Goal: Information Seeking & Learning: Learn about a topic

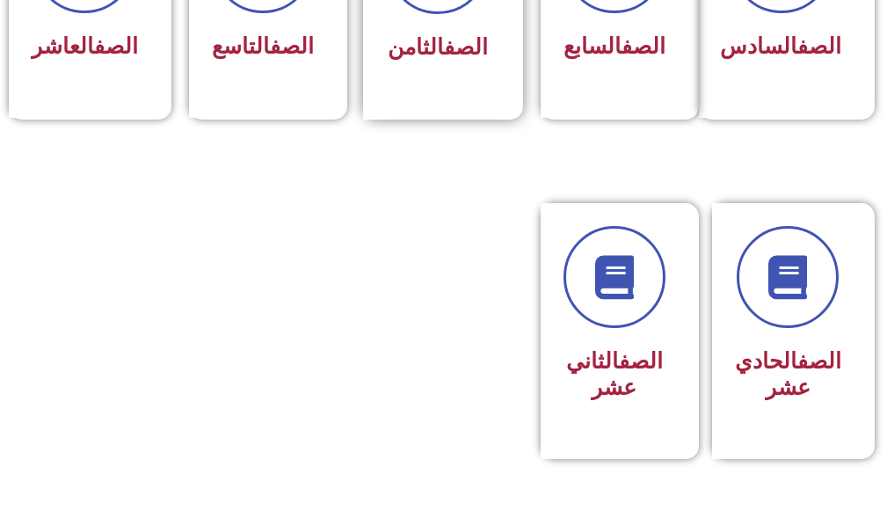
scroll to position [1054, 0]
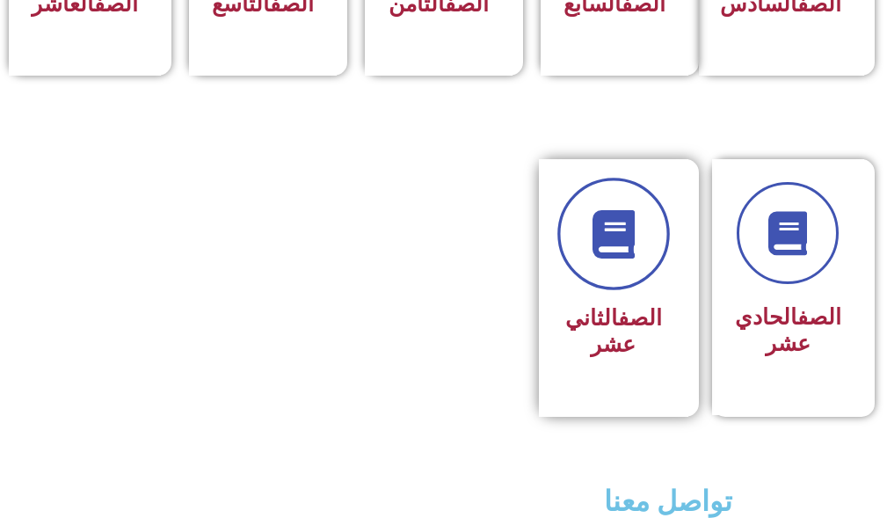
click at [586, 281] on link at bounding box center [613, 234] width 112 height 112
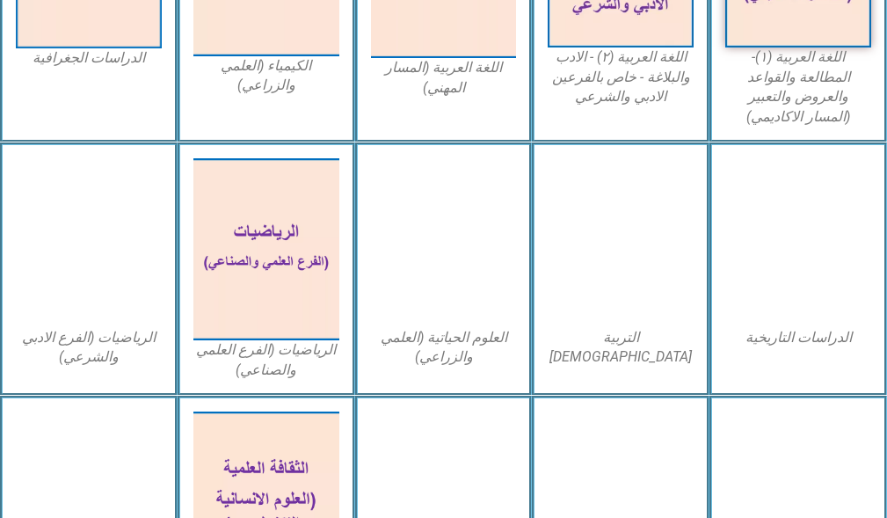
scroll to position [879, 0]
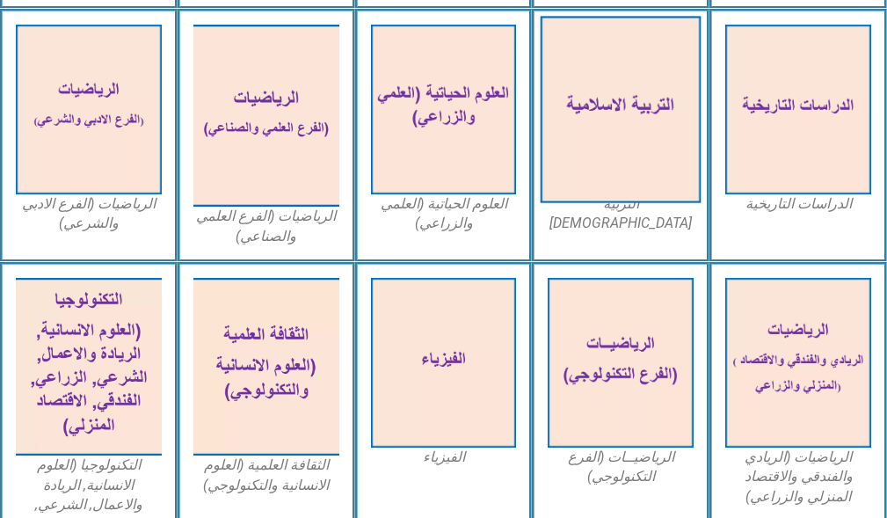
click at [614, 79] on img at bounding box center [620, 109] width 160 height 186
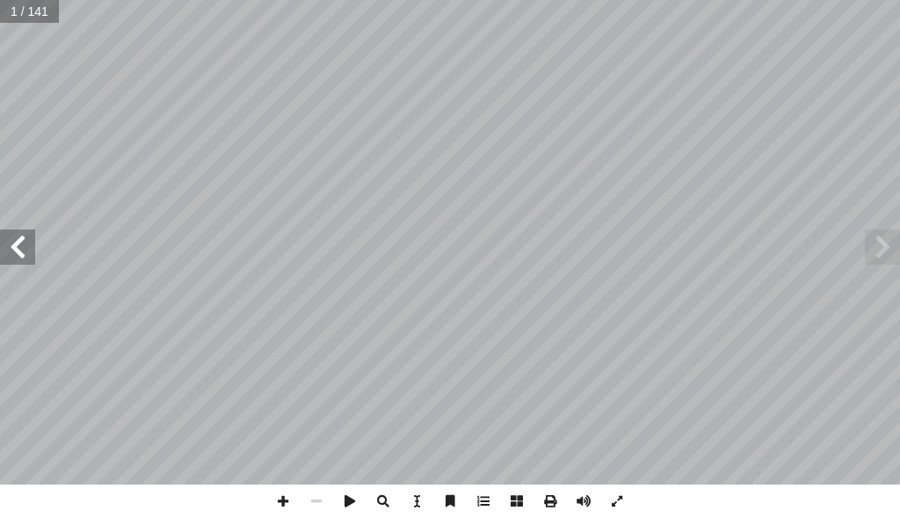
click at [21, 237] on span at bounding box center [17, 246] width 35 height 35
click at [278, 503] on span at bounding box center [282, 500] width 33 height 33
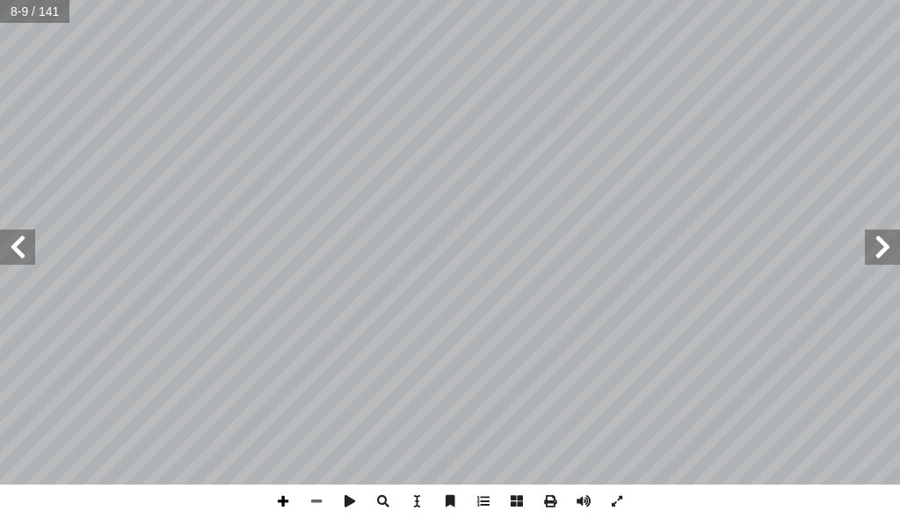
click at [282, 500] on span at bounding box center [282, 500] width 33 height 33
click at [322, 497] on span at bounding box center [316, 500] width 33 height 33
click at [284, 496] on span at bounding box center [282, 500] width 33 height 33
click at [330, 506] on span at bounding box center [316, 500] width 33 height 33
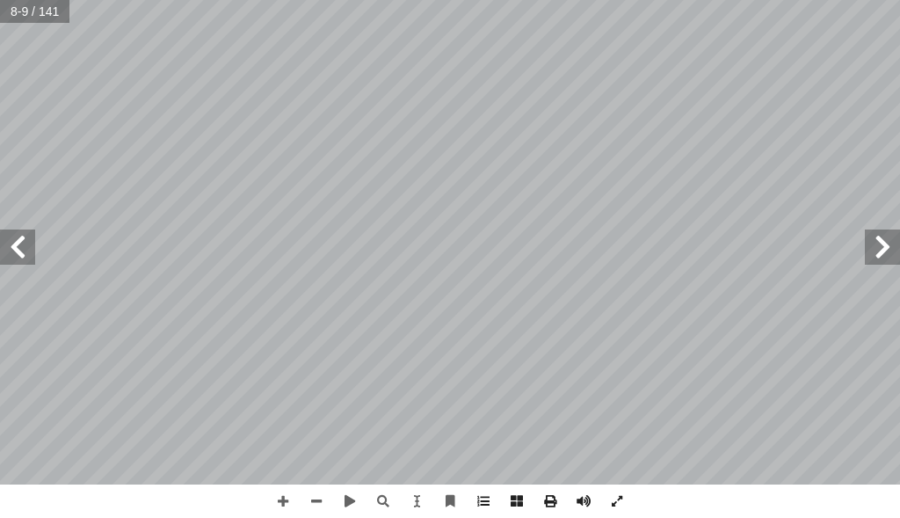
click at [16, 244] on span at bounding box center [17, 246] width 35 height 35
click at [22, 256] on span at bounding box center [17, 246] width 35 height 35
click at [38, 119] on html "الصفحة الرئيسية الصف الأول الصف الثاني الصف الثالث الصف الرابع الصف الخامس الصف…" at bounding box center [450, 59] width 900 height 119
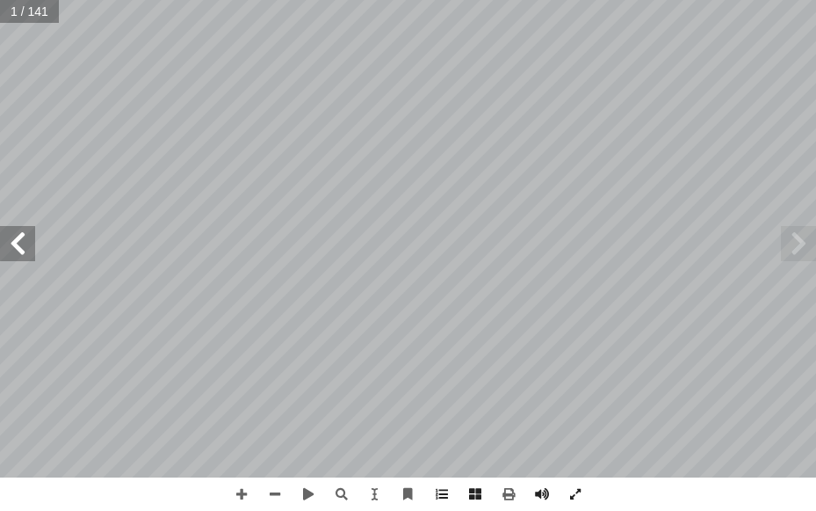
click at [816, 119] on html "الصفحة الرئيسية الصف الأول الصف الثاني الصف الثالث الصف الرابع الصف الخامس الصف…" at bounding box center [408, 59] width 816 height 119
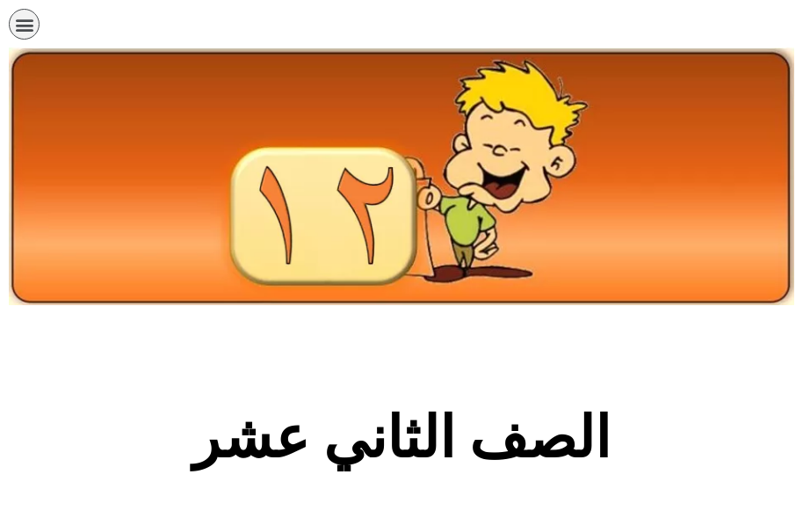
scroll to position [851, 0]
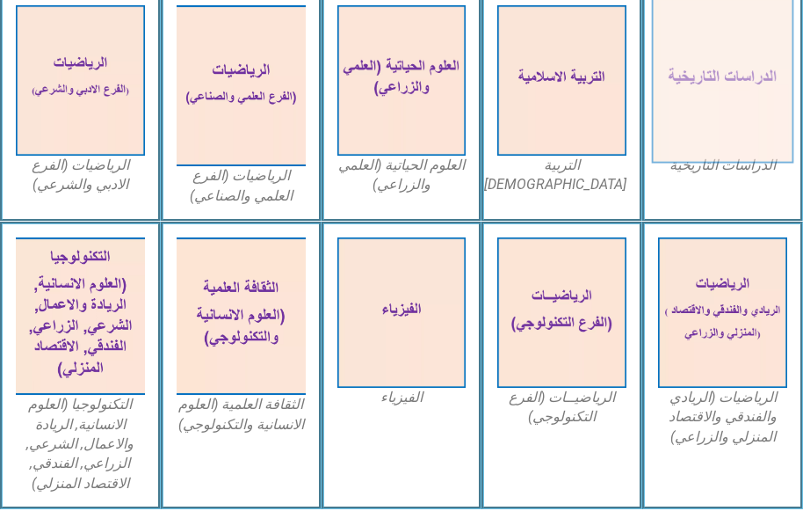
click at [715, 108] on img at bounding box center [722, 79] width 141 height 165
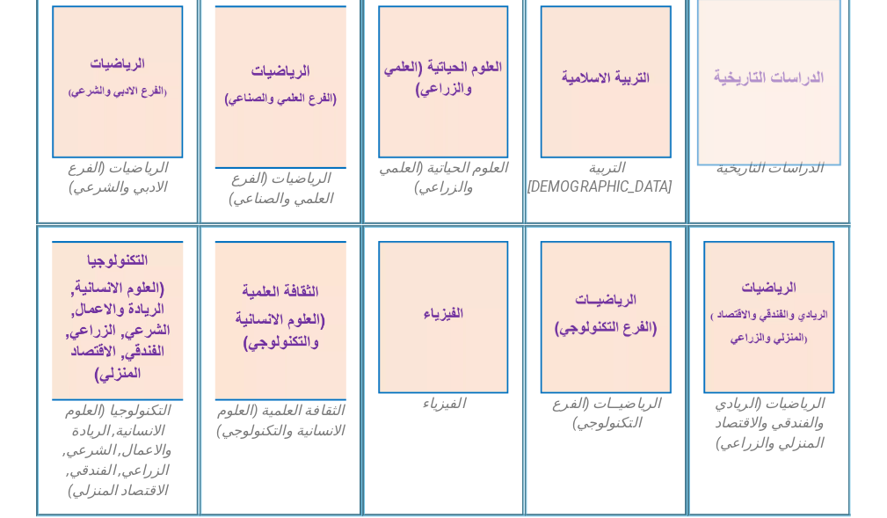
scroll to position [879, 0]
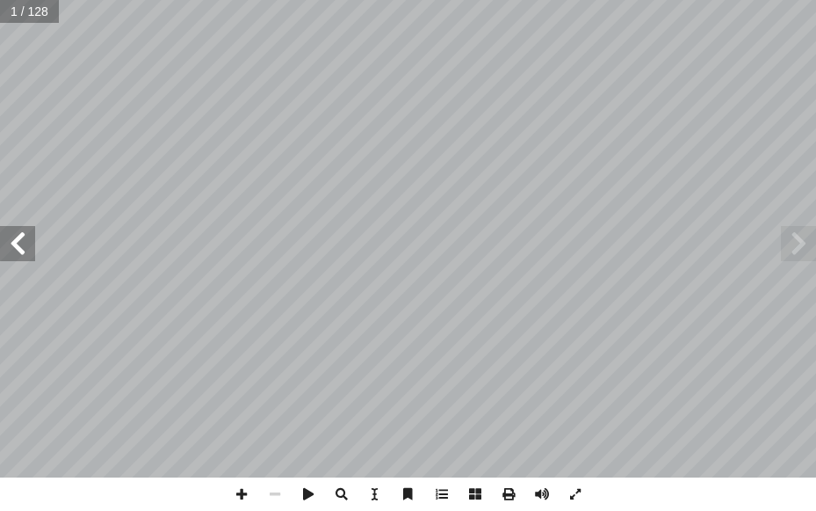
click at [16, 246] on span at bounding box center [17, 243] width 35 height 35
click at [243, 495] on span at bounding box center [241, 493] width 33 height 33
click at [270, 497] on span at bounding box center [274, 493] width 33 height 33
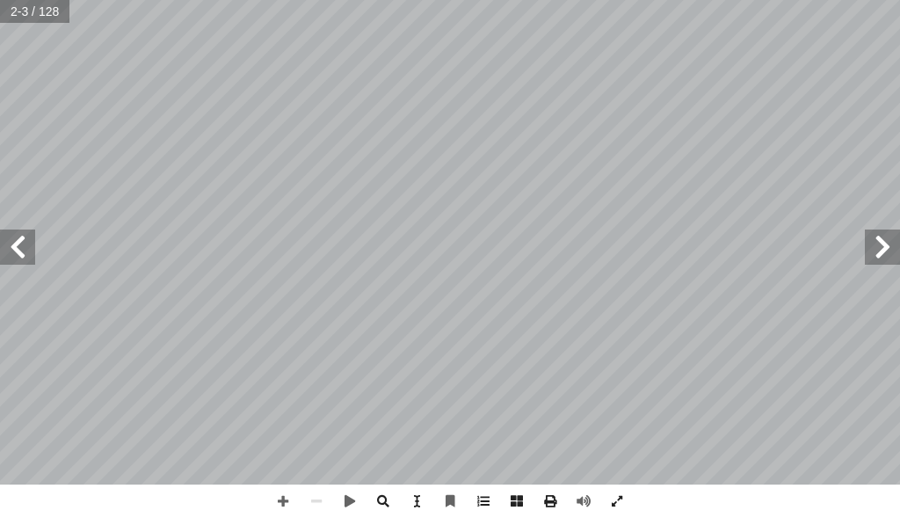
click at [815, 258] on span at bounding box center [882, 246] width 35 height 35
click at [815, 253] on span at bounding box center [882, 246] width 35 height 35
click at [275, 497] on span at bounding box center [282, 500] width 33 height 33
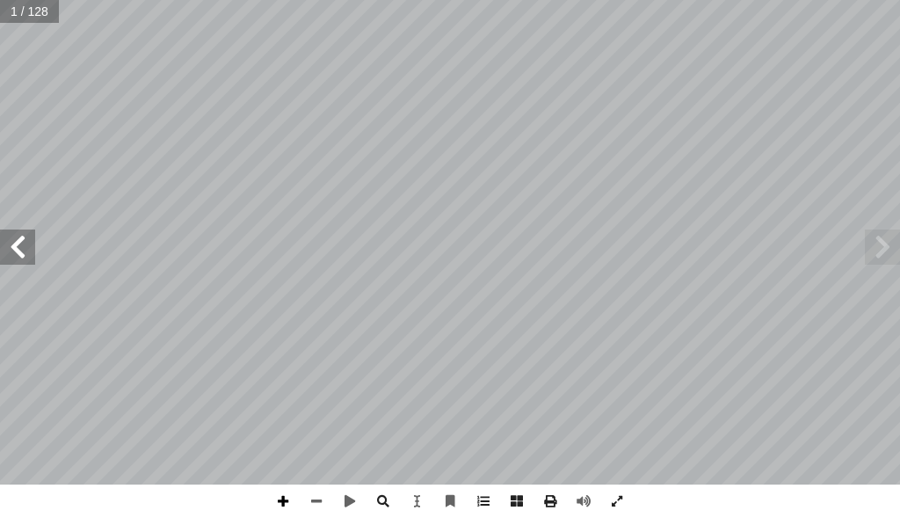
click at [275, 497] on span at bounding box center [282, 500] width 33 height 33
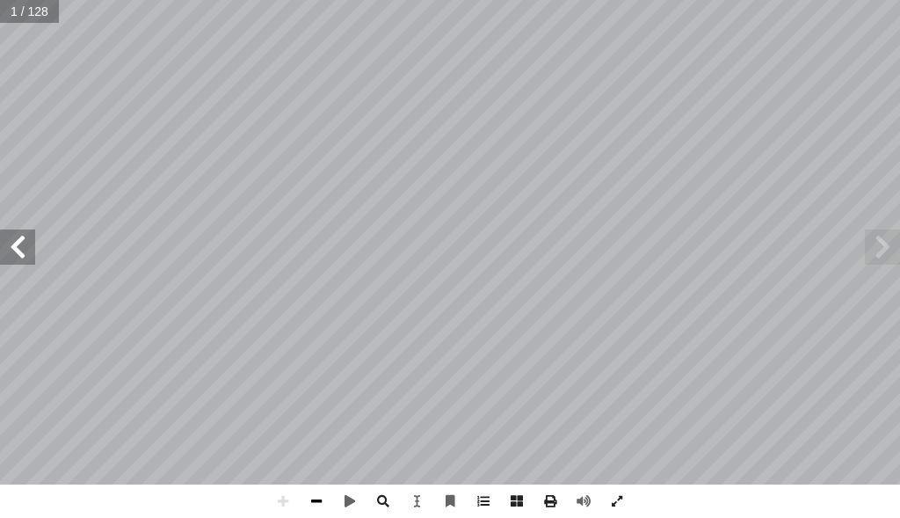
click at [324, 489] on span at bounding box center [316, 500] width 33 height 33
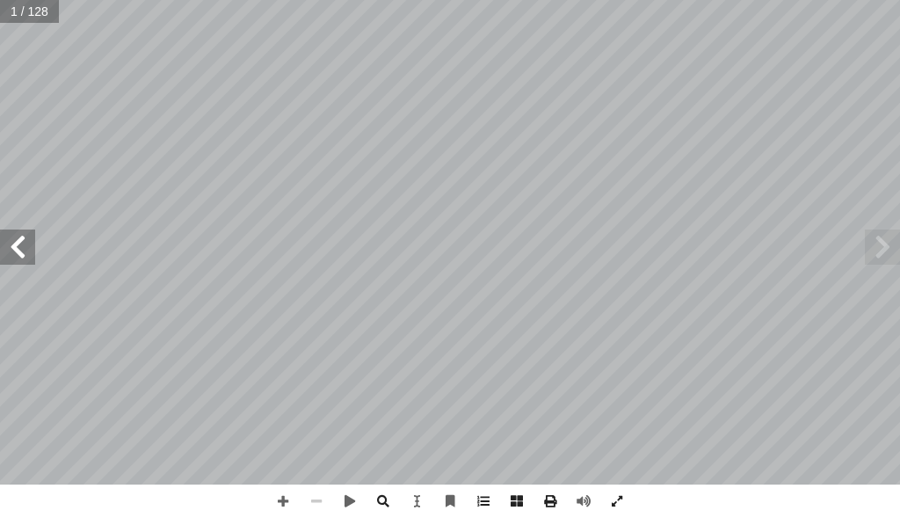
click at [324, 489] on span at bounding box center [316, 500] width 33 height 33
click at [341, 495] on span at bounding box center [349, 500] width 33 height 33
click at [351, 499] on span at bounding box center [349, 500] width 33 height 33
click at [815, 243] on span at bounding box center [882, 246] width 35 height 35
click at [351, 490] on span at bounding box center [349, 500] width 33 height 33
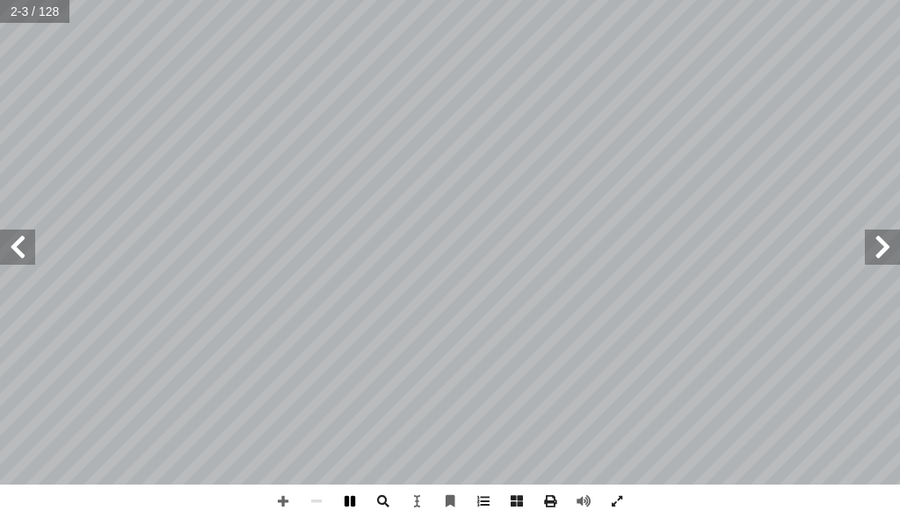
click at [349, 498] on span at bounding box center [349, 500] width 33 height 33
click at [815, 254] on span at bounding box center [882, 246] width 35 height 35
click at [18, 253] on span at bounding box center [17, 246] width 35 height 35
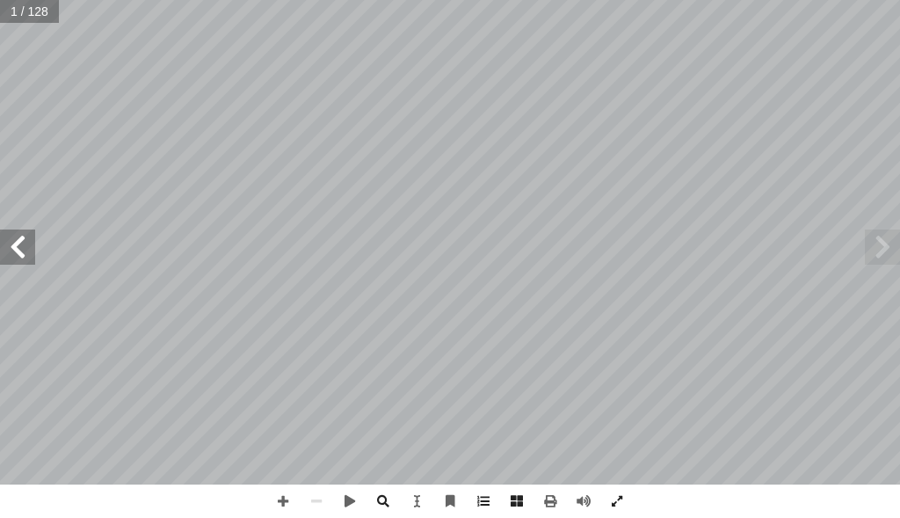
click at [18, 253] on span at bounding box center [17, 246] width 35 height 35
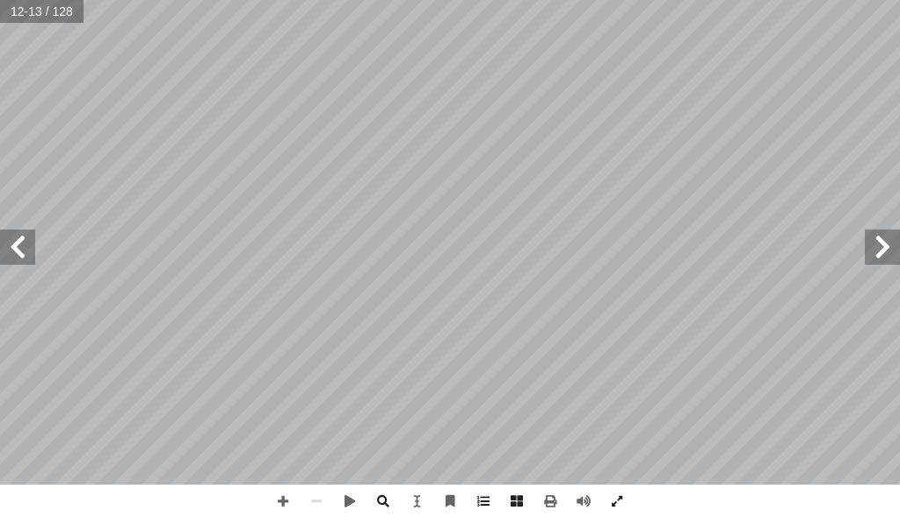
click at [18, 253] on span at bounding box center [17, 246] width 35 height 35
click at [276, 492] on span at bounding box center [282, 500] width 33 height 33
click at [316, 499] on span at bounding box center [316, 500] width 33 height 33
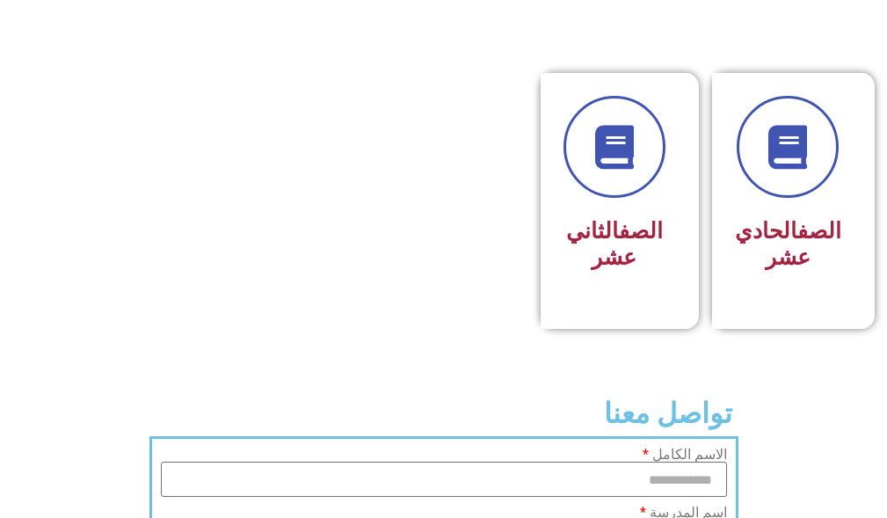
scroll to position [1142, 0]
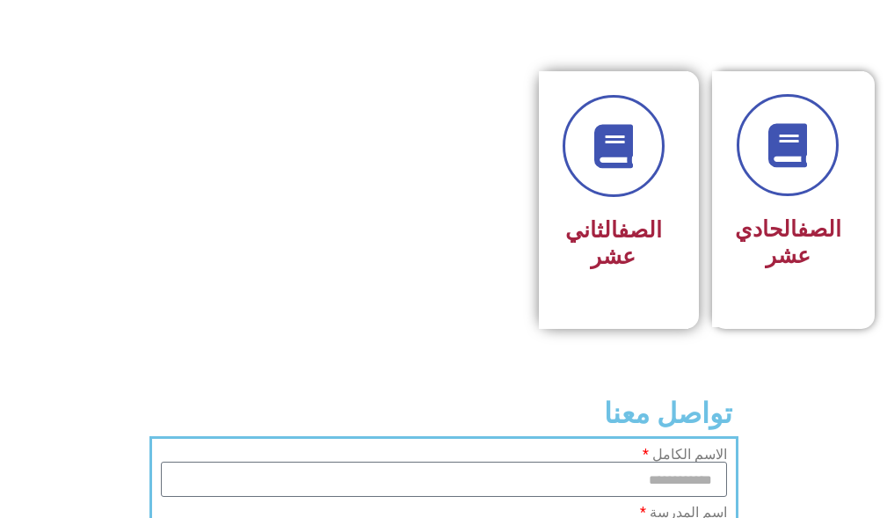
click at [652, 243] on div "الصف الثاني عشر" at bounding box center [613, 244] width 102 height 69
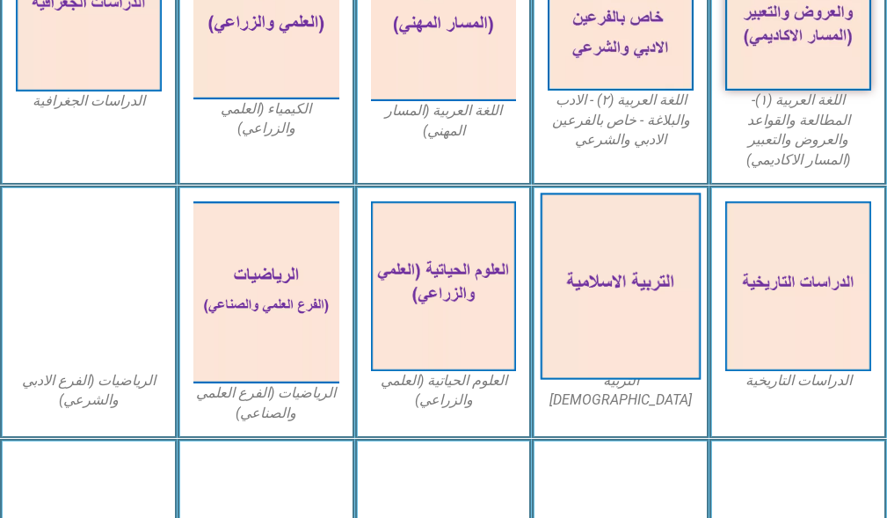
scroll to position [703, 0]
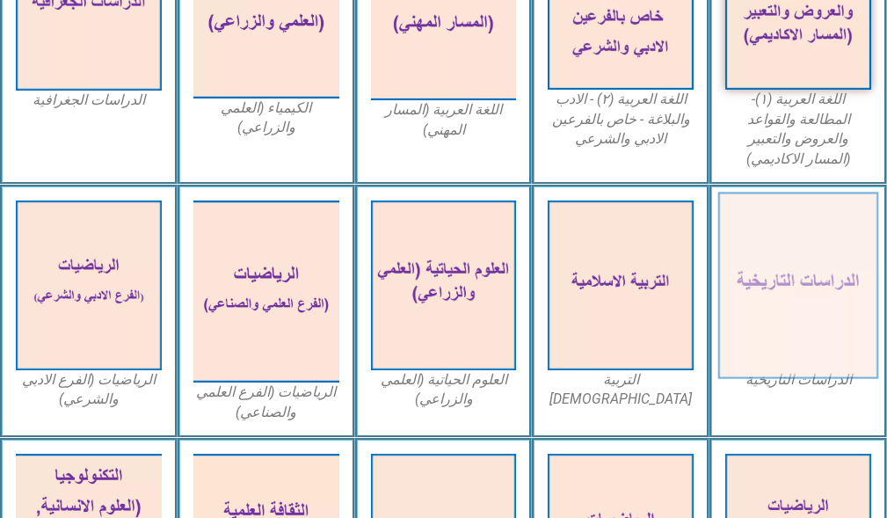
click at [765, 238] on img at bounding box center [798, 285] width 160 height 186
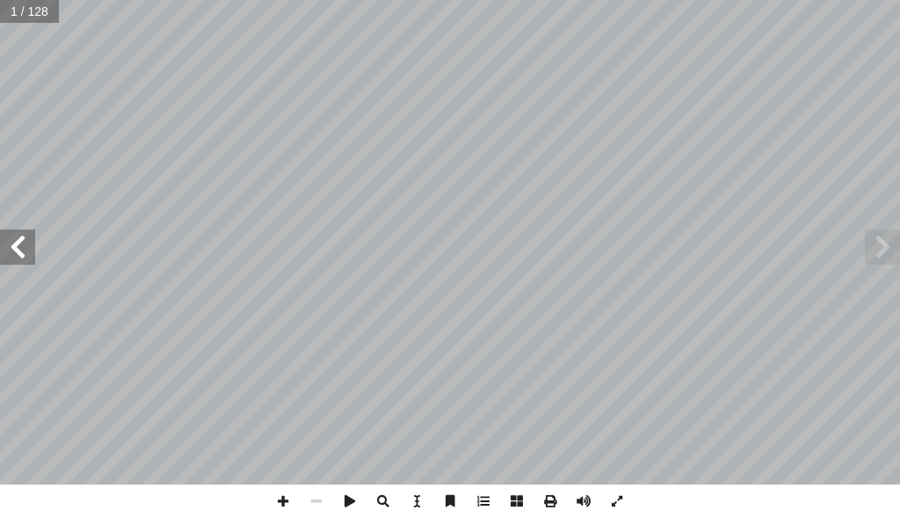
click at [5, 243] on span at bounding box center [17, 246] width 35 height 35
click at [3, 243] on span at bounding box center [17, 246] width 35 height 35
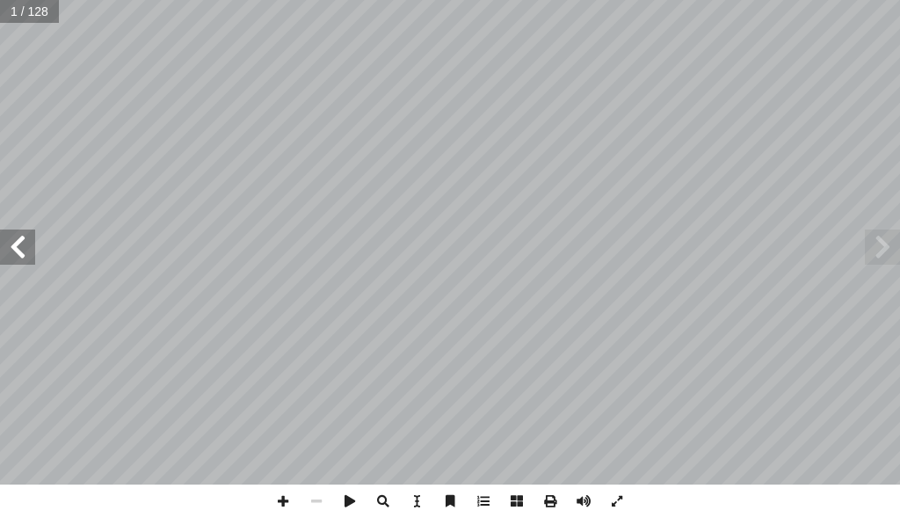
click at [3, 243] on span at bounding box center [17, 246] width 35 height 35
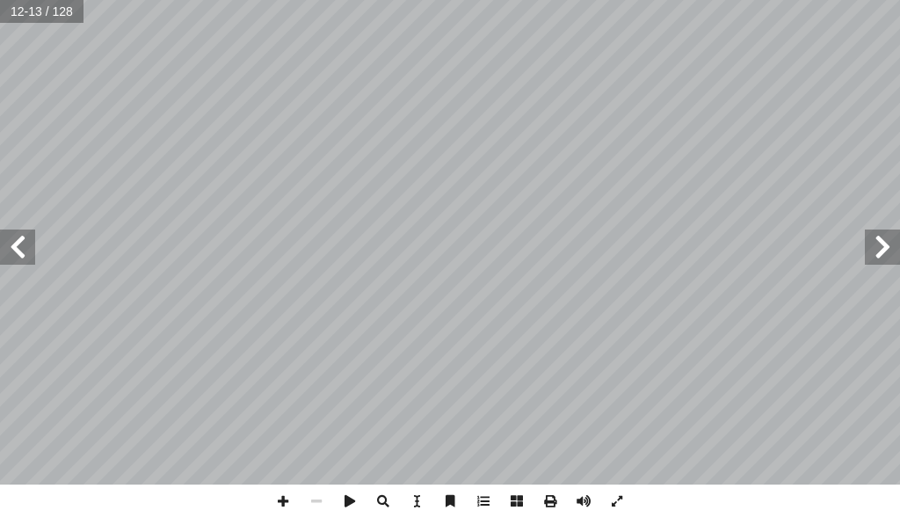
click at [3, 243] on span at bounding box center [17, 246] width 35 height 35
click at [279, 499] on span at bounding box center [282, 500] width 33 height 33
click at [289, 502] on span at bounding box center [282, 500] width 33 height 33
click at [320, 499] on span at bounding box center [316, 500] width 33 height 33
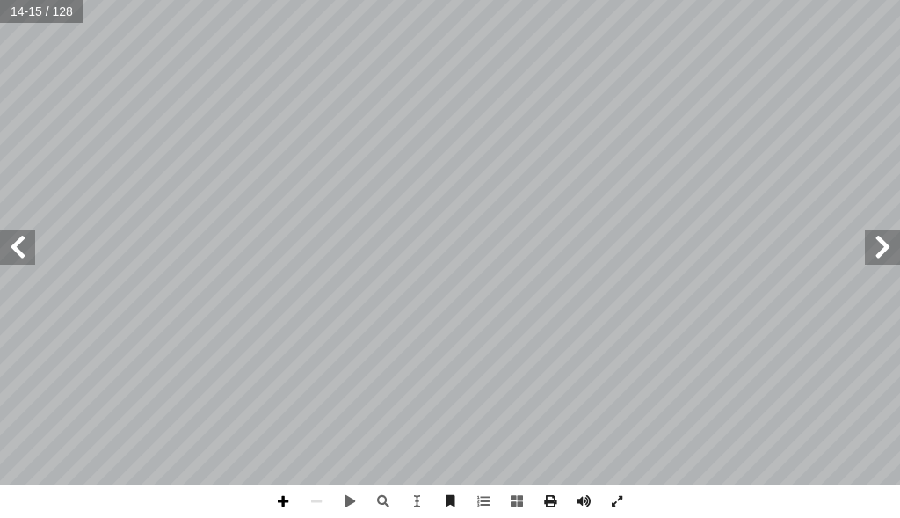
click at [287, 504] on span at bounding box center [282, 500] width 33 height 33
